Goal: Information Seeking & Learning: Learn about a topic

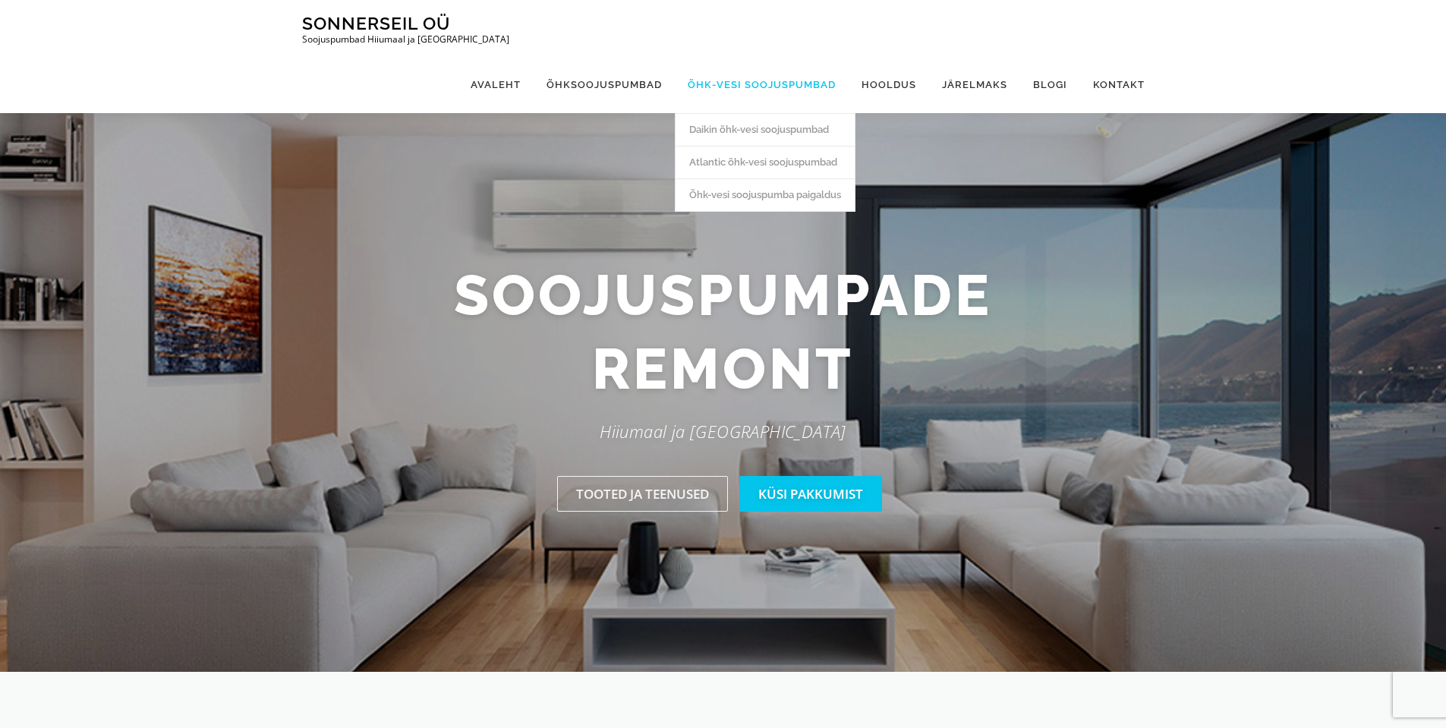
click at [743, 56] on link "Õhk-vesi soojuspumbad" at bounding box center [762, 84] width 174 height 57
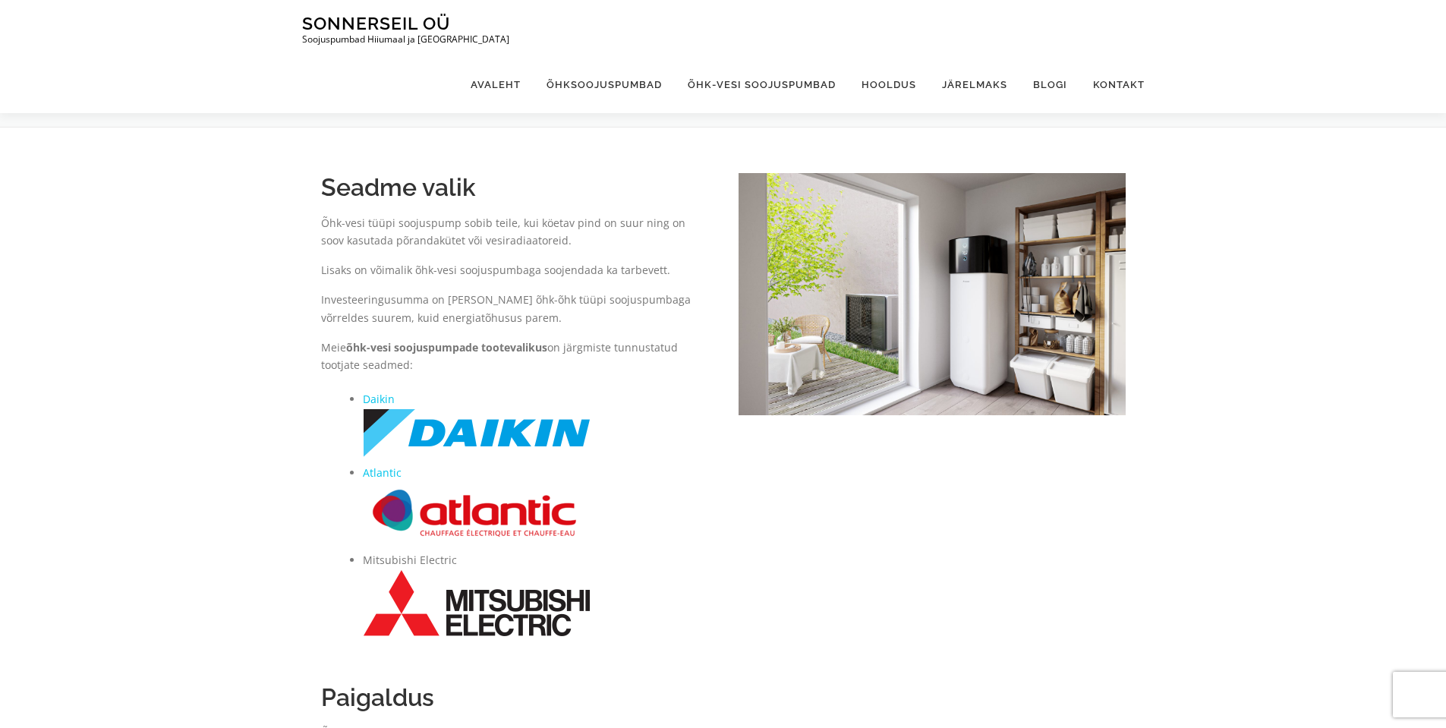
click at [484, 445] on img at bounding box center [477, 432] width 228 height 49
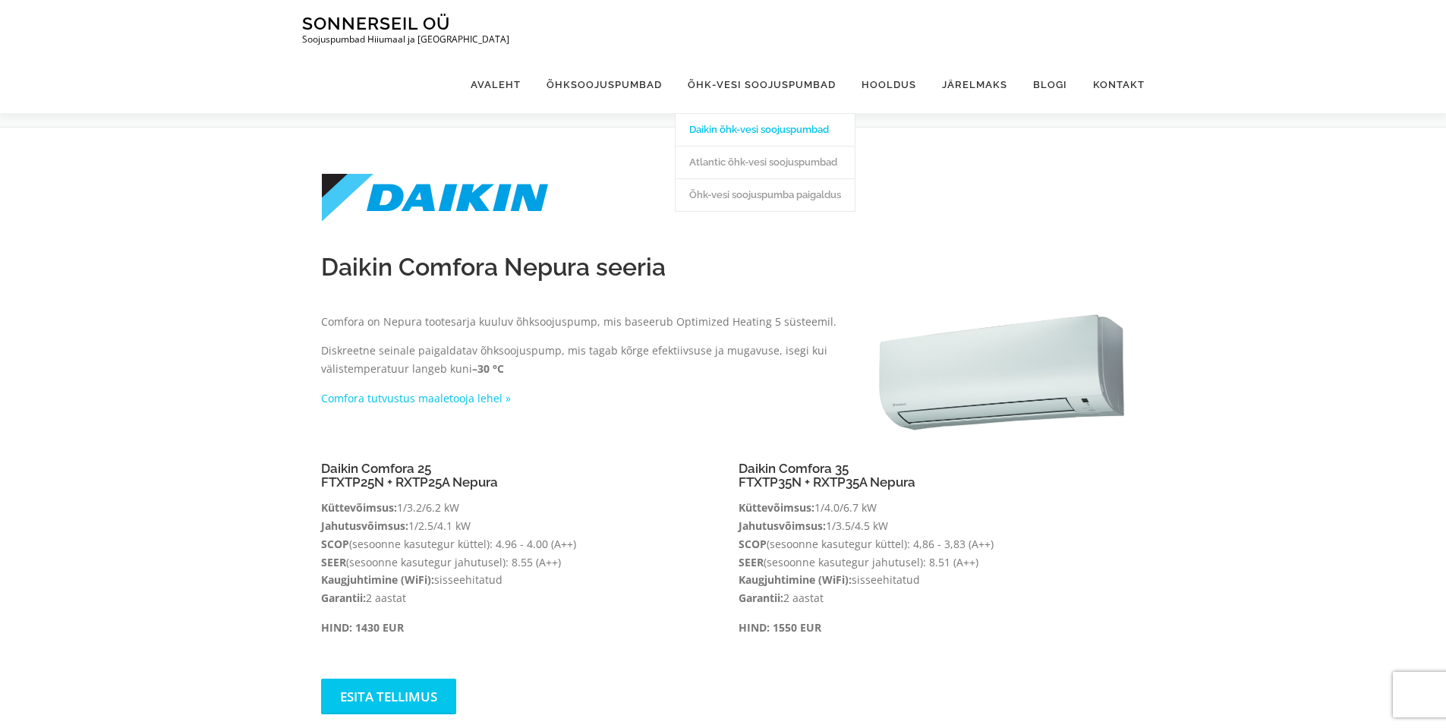
click at [783, 113] on link "Daikin õhk-vesi soojuspumbad" at bounding box center [765, 129] width 179 height 33
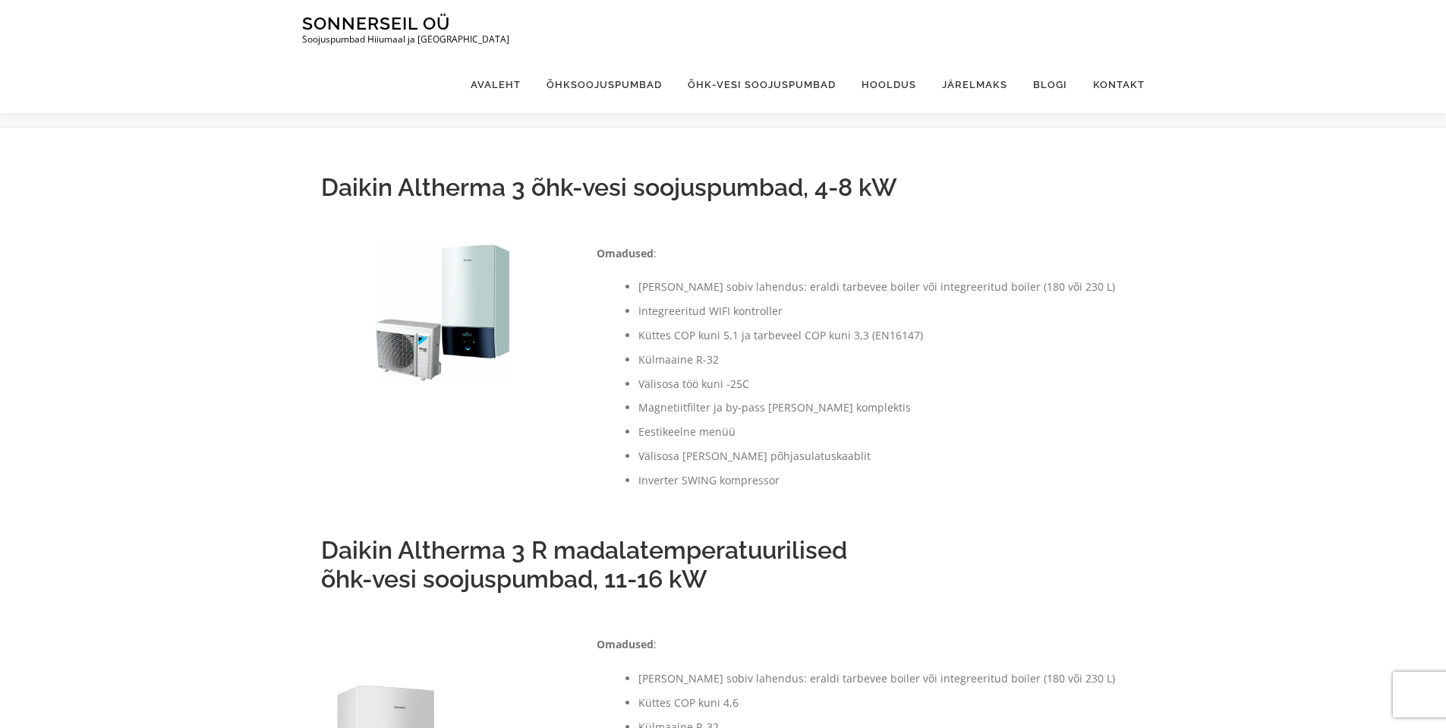
drag, startPoint x: 639, startPoint y: 186, endPoint x: 642, endPoint y: 259, distance: 73.0
click at [640, 186] on h2 "Daikin Altherma 3 õhk-vesi soojuspumbad, 4-8 kW" at bounding box center [723, 187] width 805 height 29
click at [642, 292] on li "Vali endale sobiv lahendus: eraldi tarbevee boiler või integreeritud boiler (18…" at bounding box center [878, 287] width 479 height 18
